Goal: Task Accomplishment & Management: Manage account settings

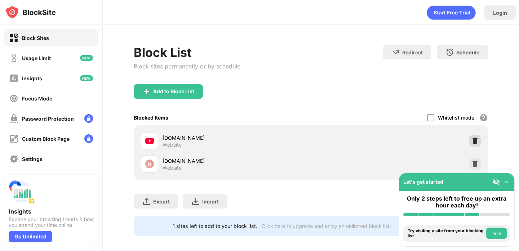
click at [475, 140] on img at bounding box center [474, 140] width 7 height 7
